Goal: Book appointment/travel/reservation

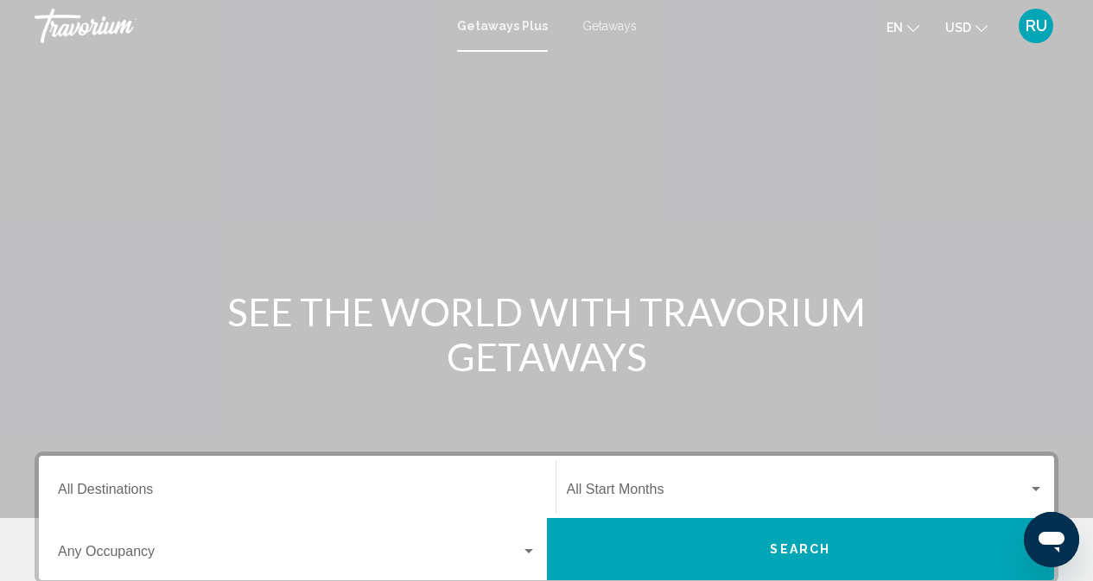
click at [615, 20] on span "Getaways" at bounding box center [609, 26] width 54 height 14
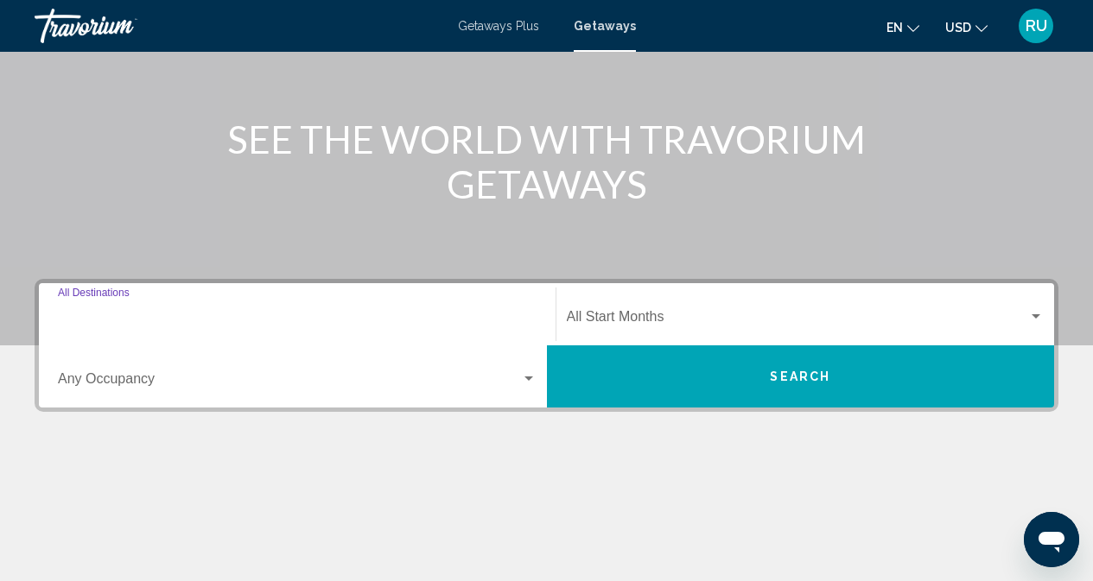
click at [373, 314] on input "Destination All Destinations" at bounding box center [297, 321] width 478 height 16
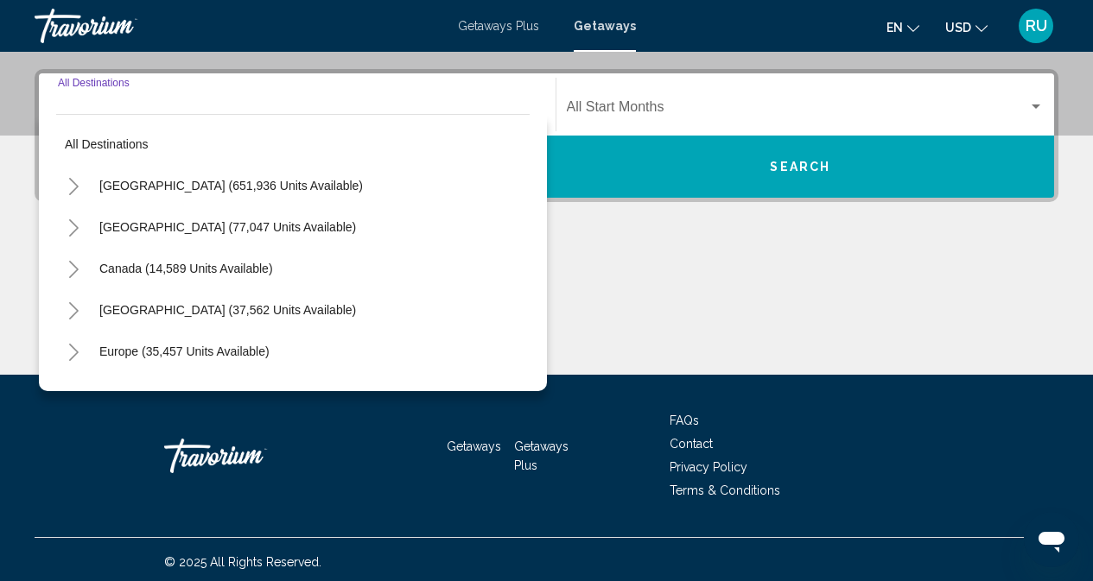
scroll to position [388, 0]
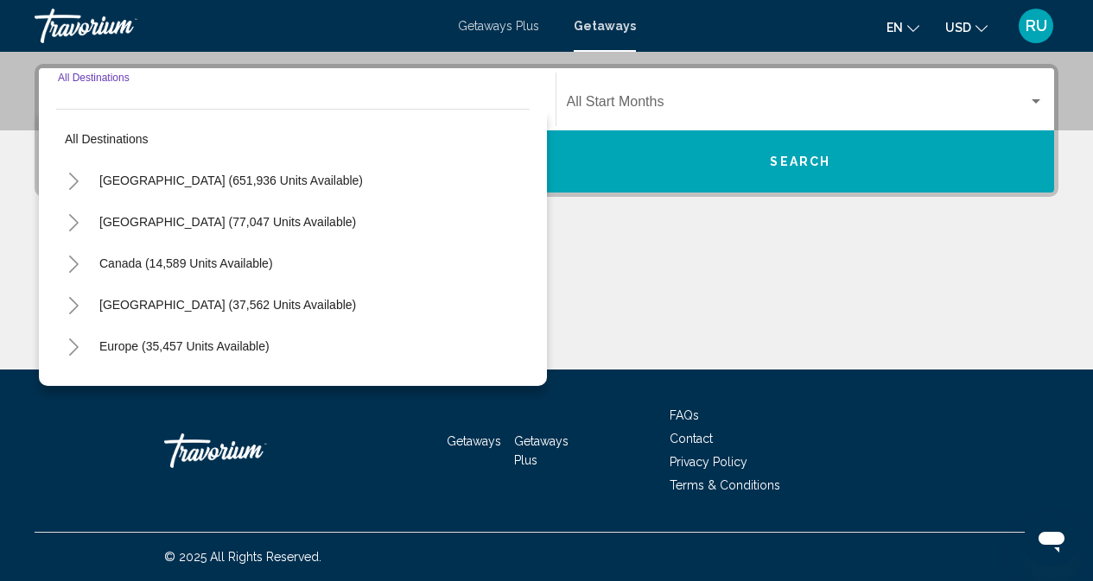
click at [73, 175] on icon "Toggle United States (651,936 units available)" at bounding box center [73, 181] width 13 height 17
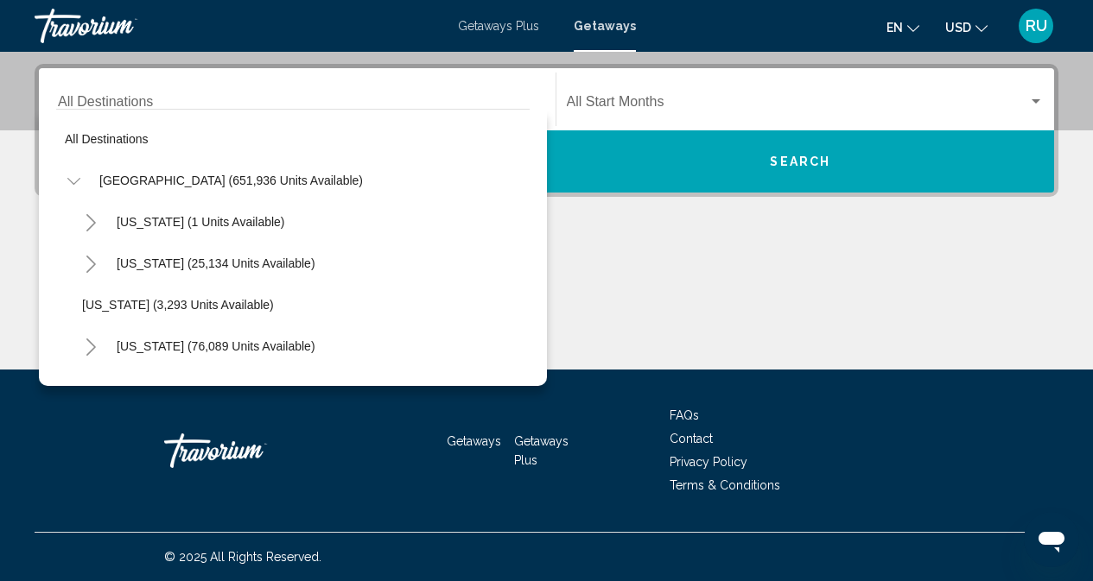
scroll to position [86, 0]
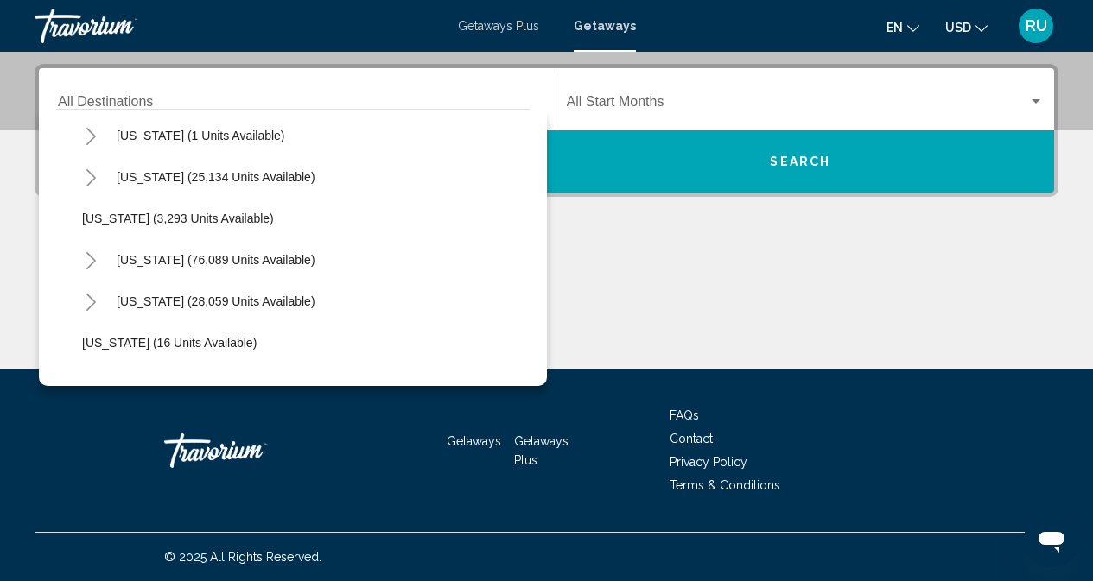
click at [92, 255] on icon "Toggle California (76,089 units available)" at bounding box center [91, 260] width 13 height 17
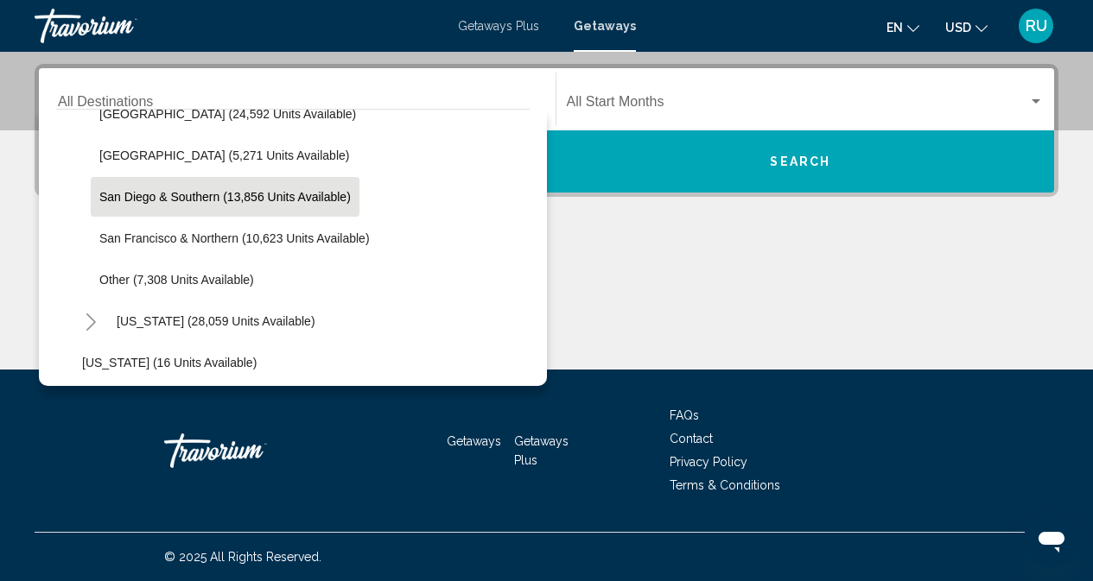
scroll to position [345, 0]
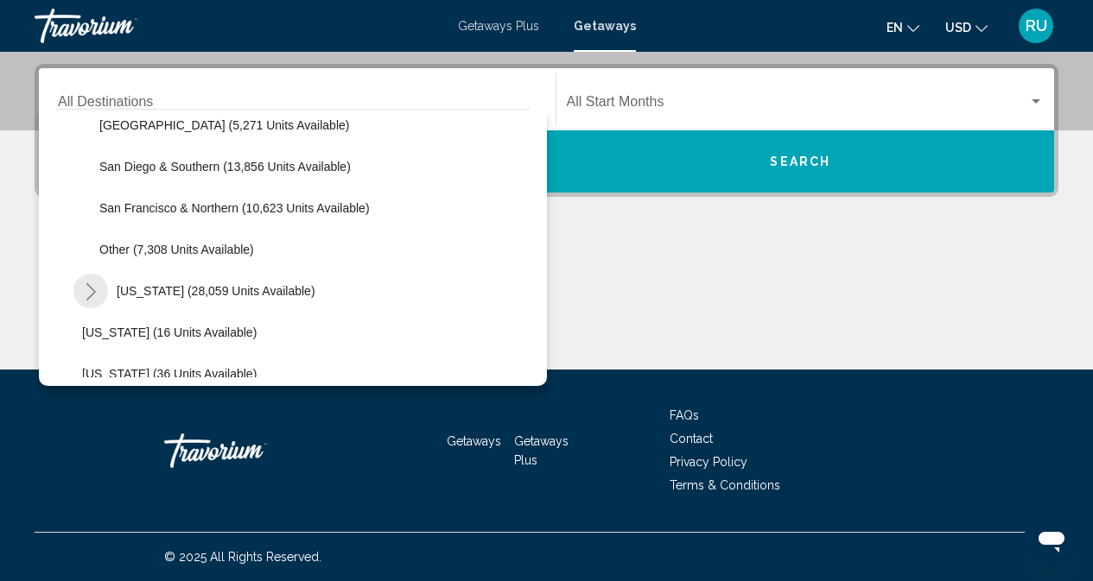
click at [89, 289] on icon "Toggle Colorado (28,059 units available)" at bounding box center [91, 291] width 13 height 17
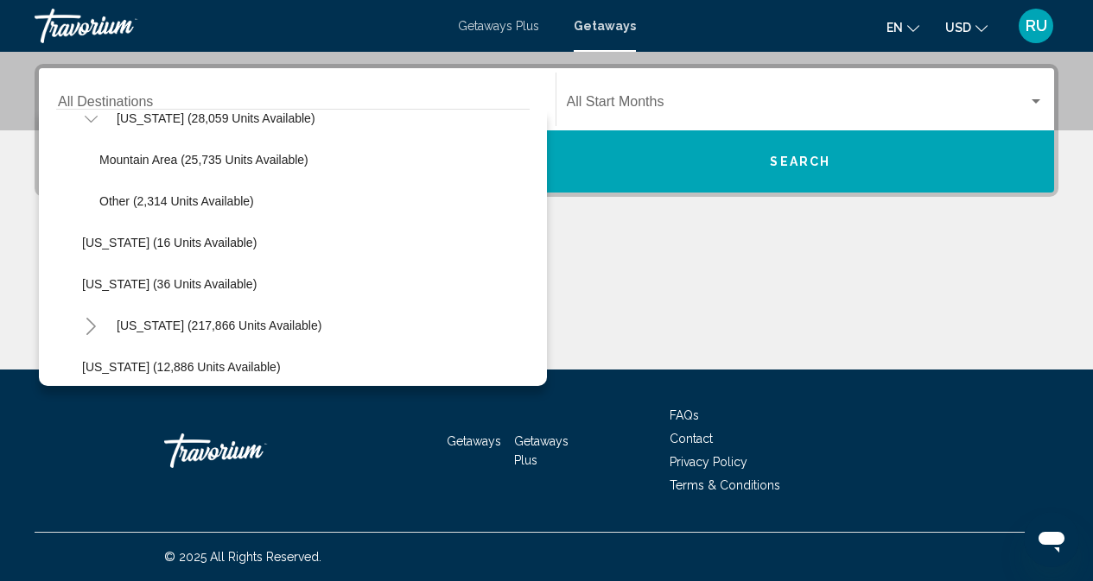
scroll to position [432, 0]
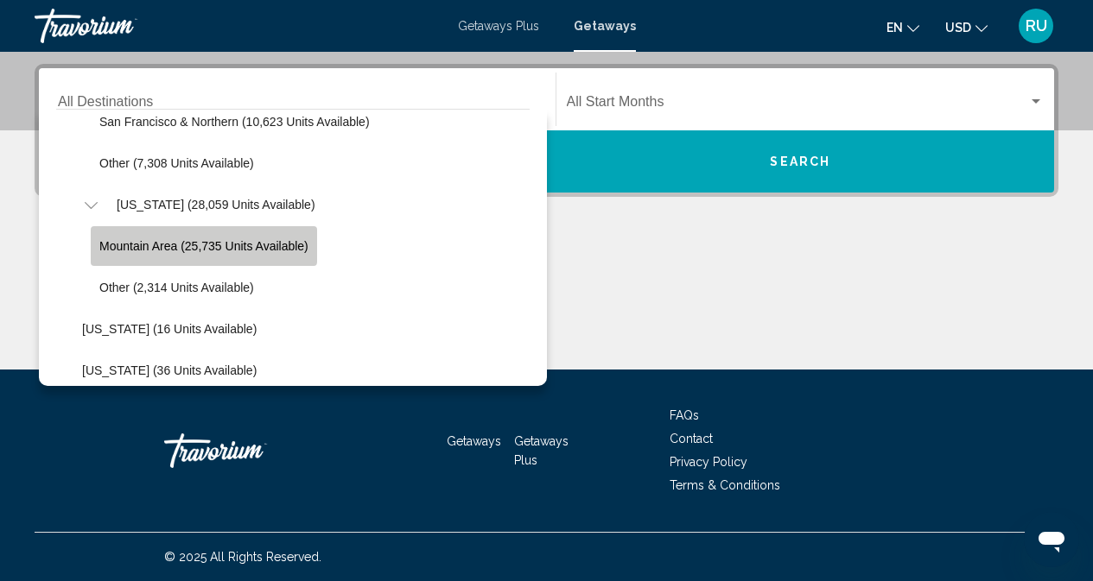
click at [151, 238] on button "Mountain Area (25,735 units available)" at bounding box center [204, 246] width 226 height 40
type input "**********"
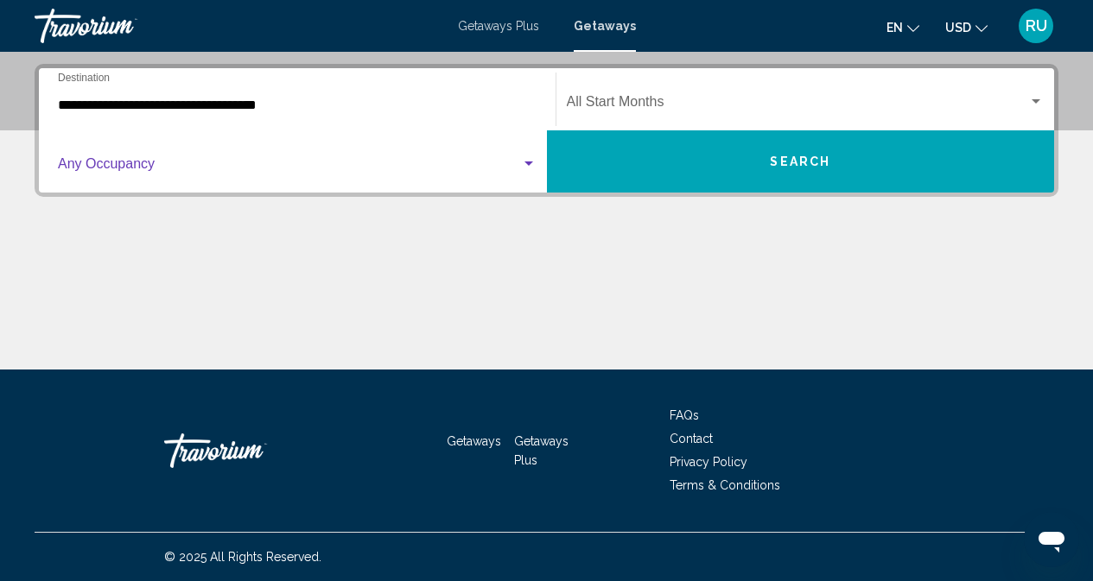
click at [317, 163] on span "Search widget" at bounding box center [289, 168] width 463 height 16
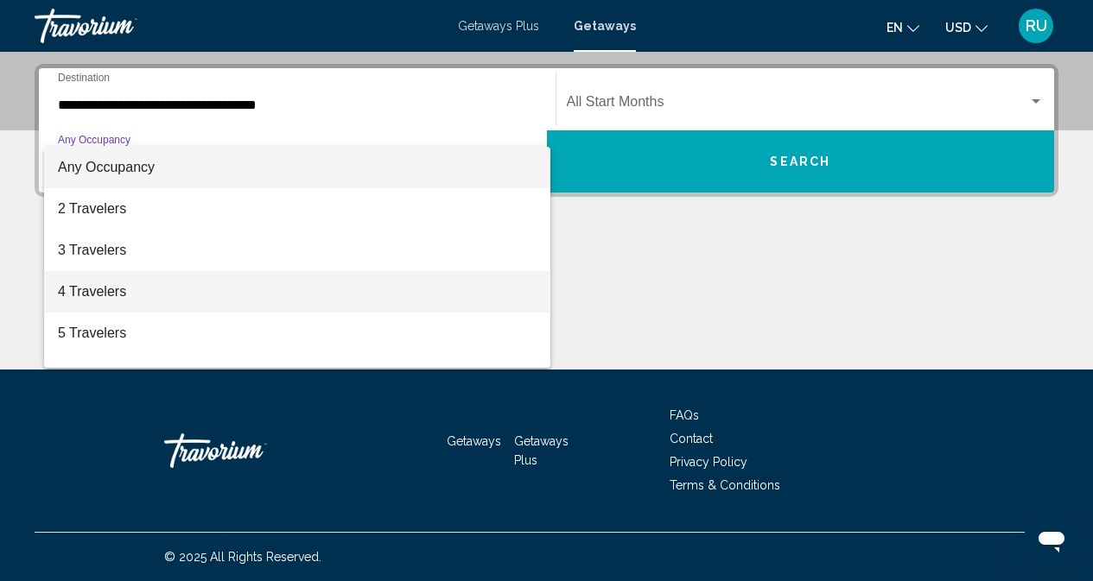
click at [113, 288] on span "4 Travelers" at bounding box center [297, 291] width 478 height 41
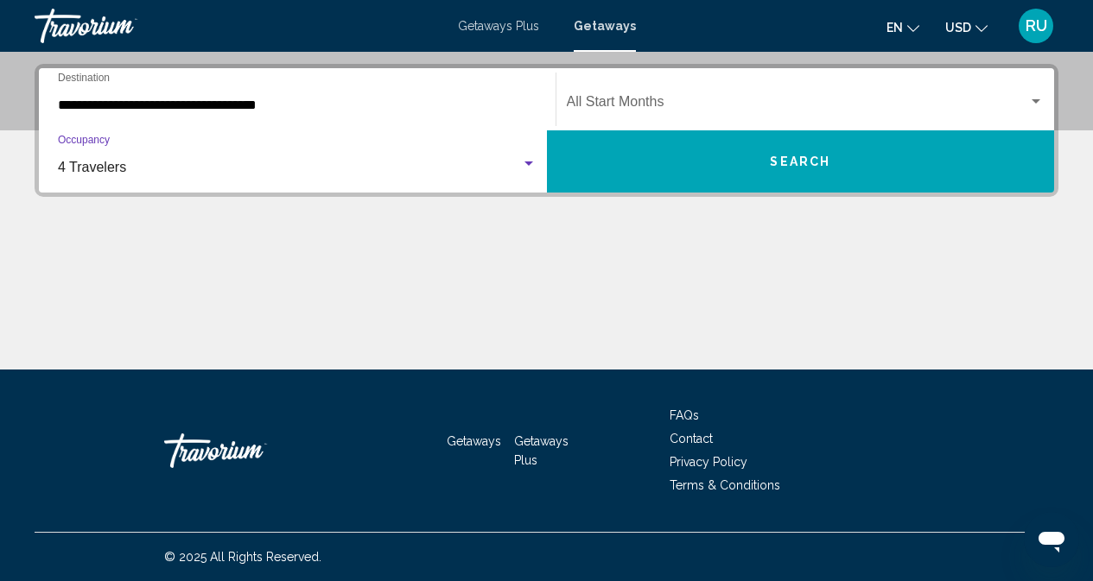
click at [755, 93] on div "Start Month All Start Months" at bounding box center [806, 100] width 478 height 54
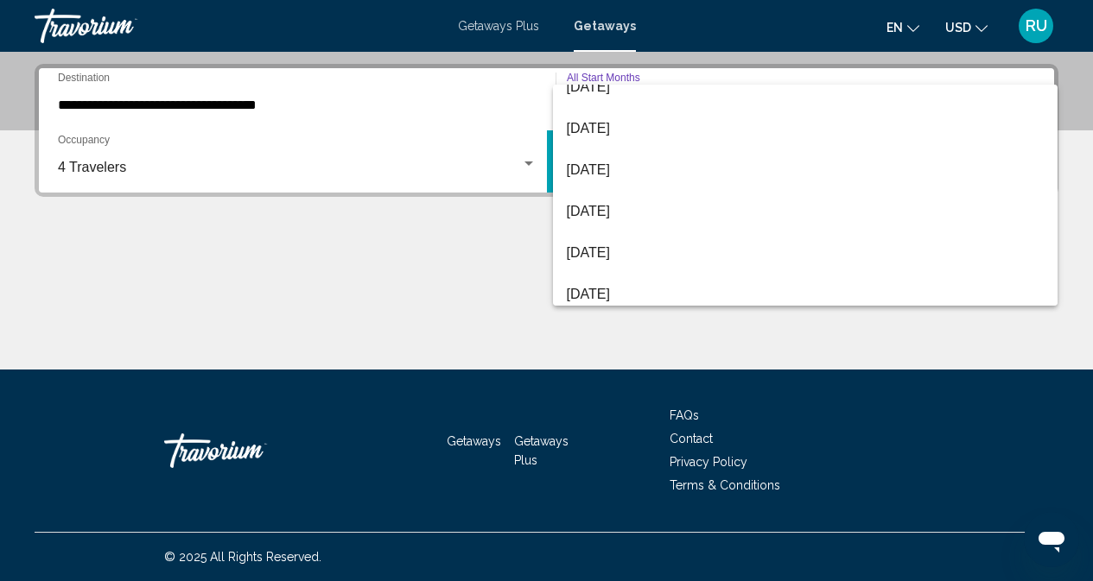
scroll to position [173, 0]
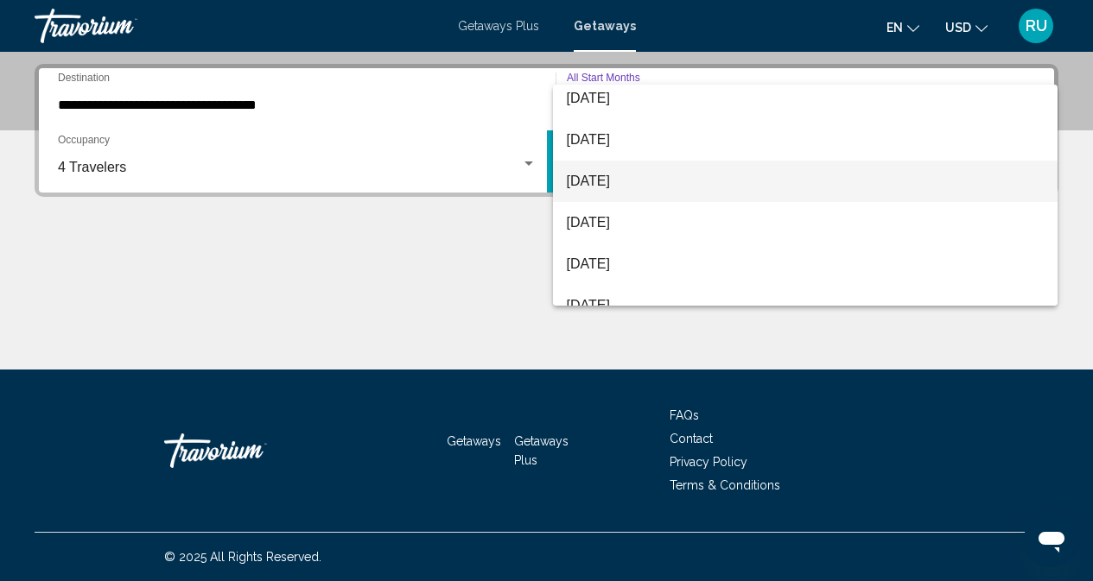
click at [622, 181] on span "[DATE]" at bounding box center [806, 181] width 478 height 41
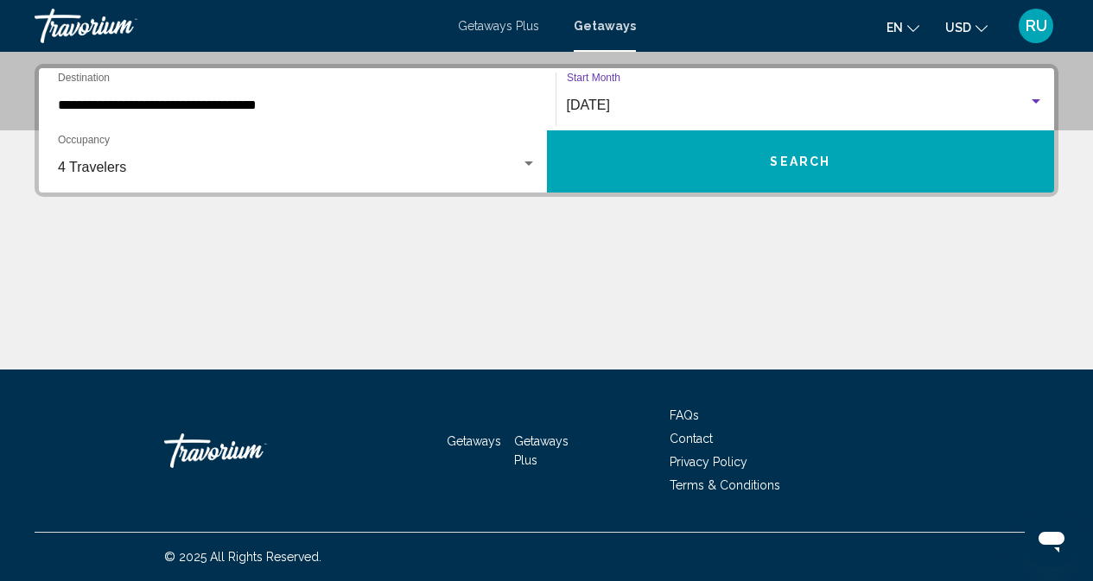
click at [811, 157] on span "Search" at bounding box center [800, 162] width 60 height 14
